Goal: Transaction & Acquisition: Purchase product/service

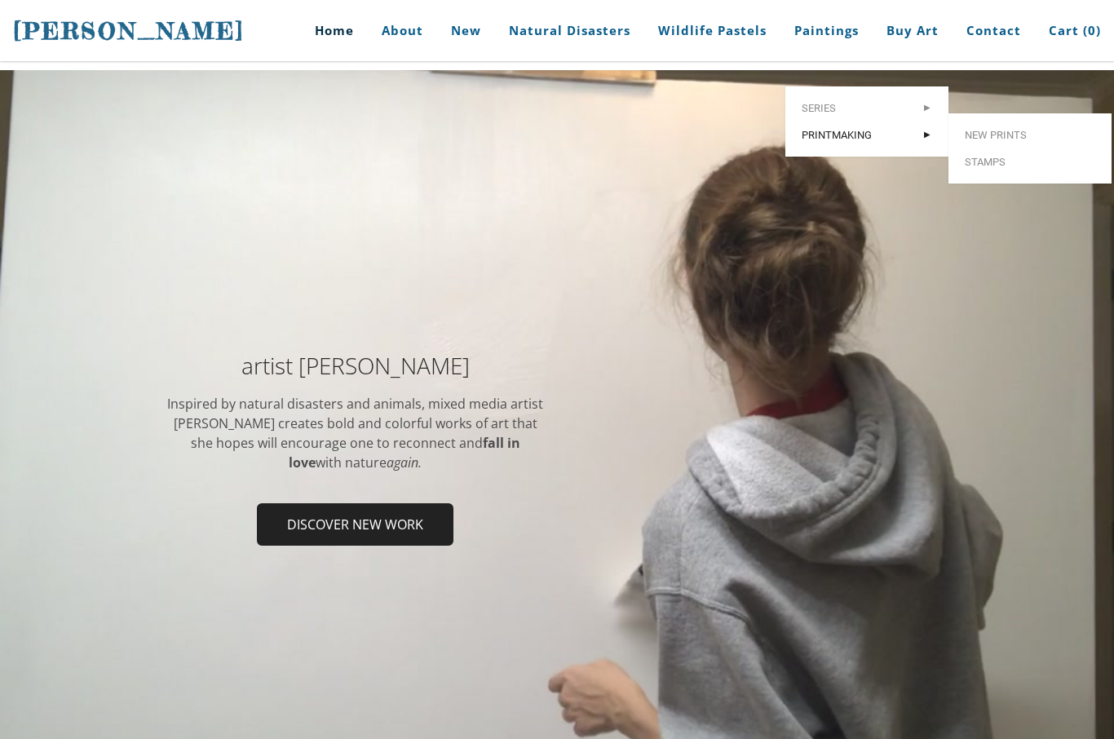
click at [863, 130] on span "Printmaking" at bounding box center [867, 135] width 130 height 11
click at [1024, 130] on span "New prints" at bounding box center [1030, 135] width 130 height 11
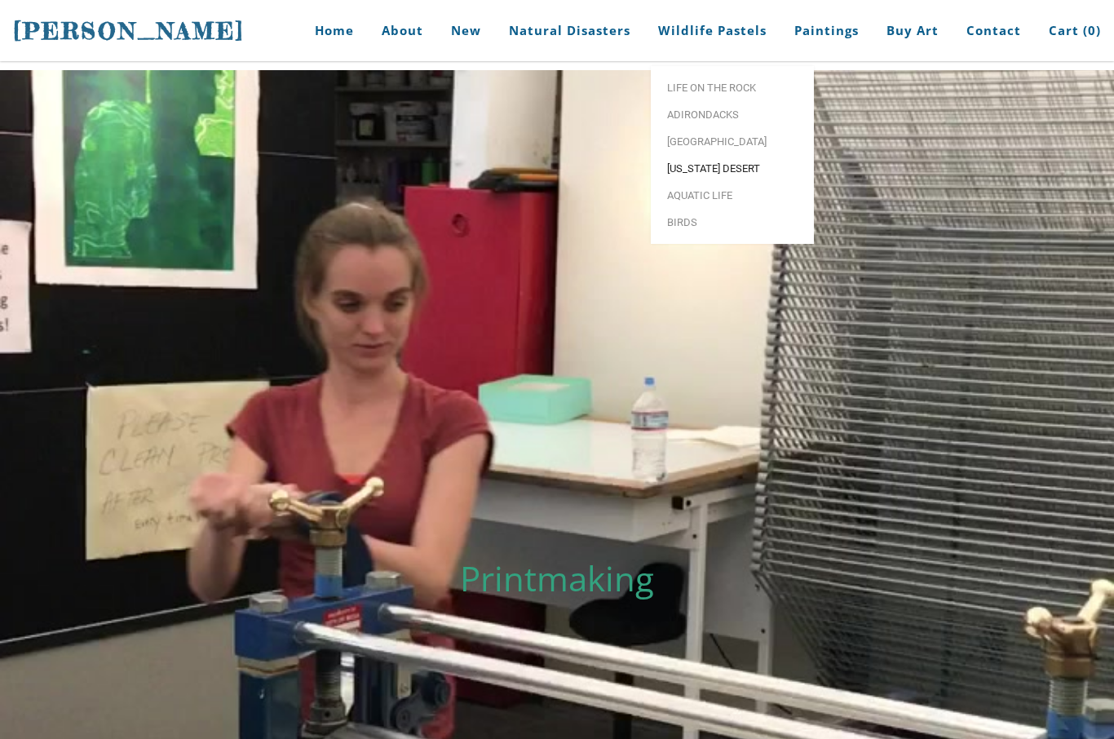
click at [741, 166] on span "[US_STATE] Desert" at bounding box center [732, 168] width 130 height 11
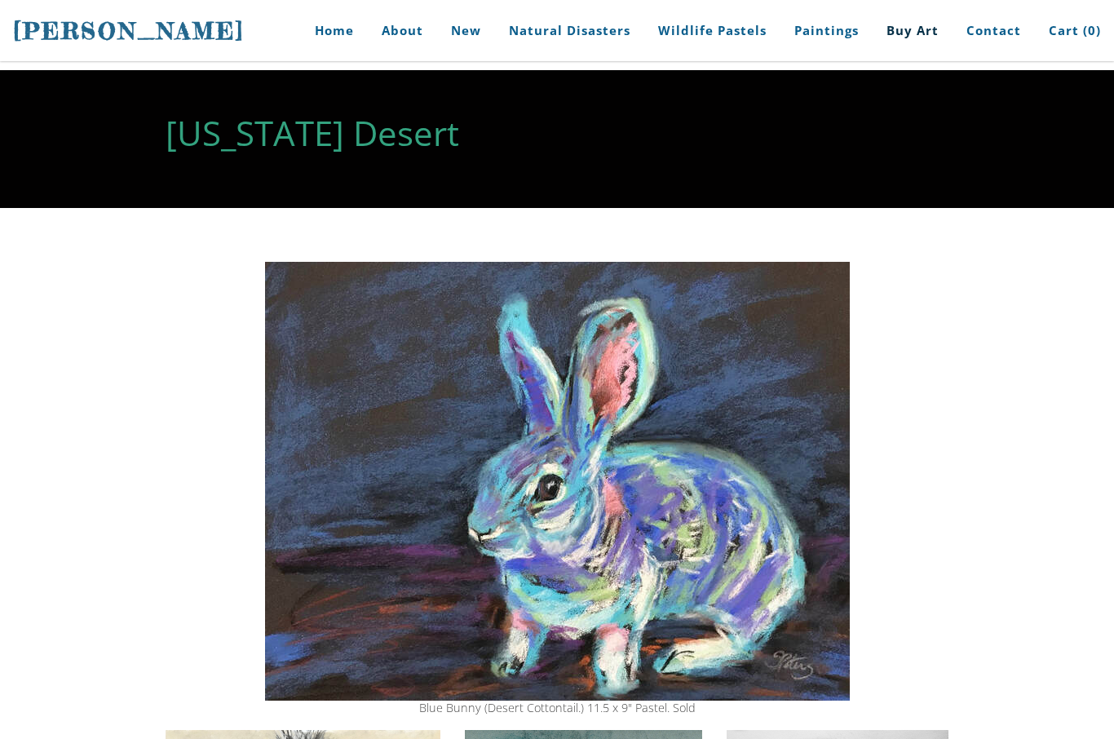
click at [920, 38] on link "Buy Art" at bounding box center [912, 30] width 77 height 61
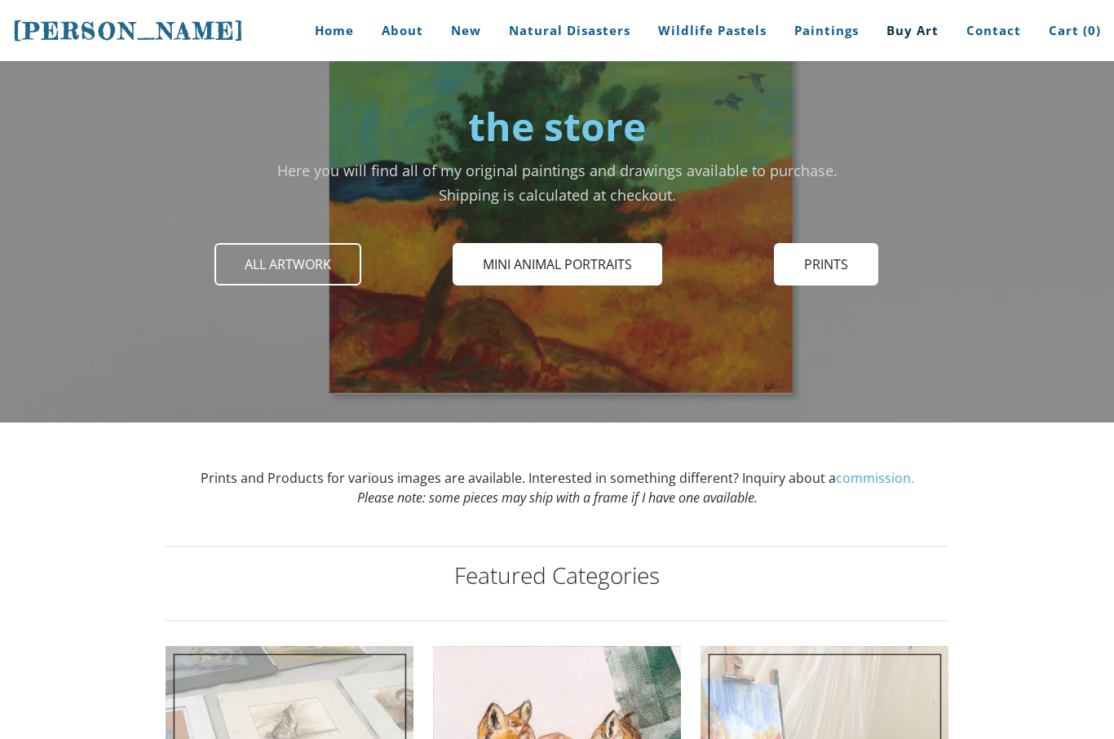
click at [312, 265] on span "All Artwork" at bounding box center [288, 264] width 144 height 39
